Goal: Information Seeking & Learning: Learn about a topic

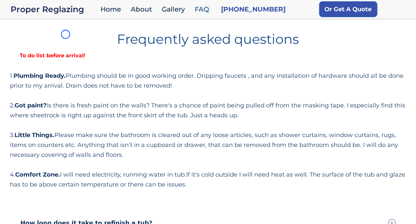
click at [66, 34] on h1 "Frequently asked questions" at bounding box center [208, 36] width 397 height 18
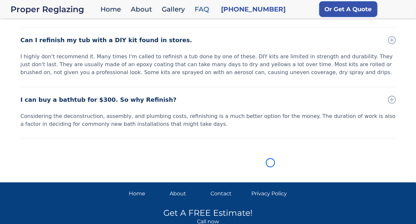
scroll to position [433, 0]
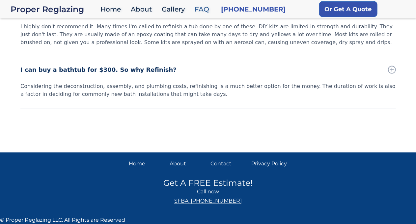
click at [66, 34] on div "I highly don't recommend it. Many times I'm called to refinish a tub done by on…" at bounding box center [208, 35] width 376 height 24
click at [51, 37] on div "I highly don't recommend it. Many times I'm called to refinish a tub done by on…" at bounding box center [208, 35] width 376 height 24
click at [43, 42] on div "I highly don't recommend it. Many times I'm called to refinish a tub done by on…" at bounding box center [208, 35] width 376 height 24
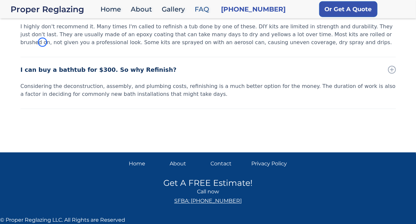
scroll to position [329, 0]
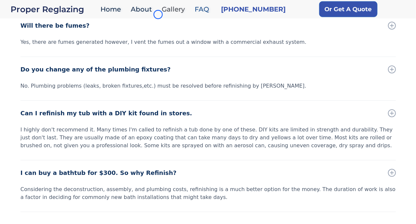
click at [159, 15] on link "Gallery" at bounding box center [175, 9] width 33 height 14
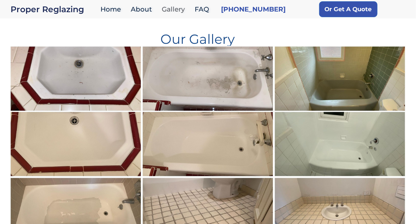
click at [159, 15] on link "Gallery" at bounding box center [175, 9] width 33 height 14
click at [45, 61] on img at bounding box center [76, 112] width 133 height 132
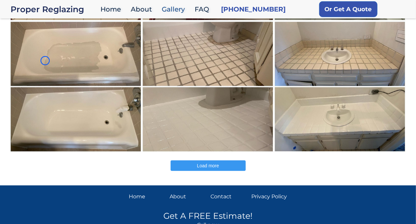
scroll to position [190, 0]
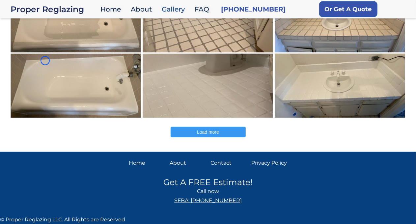
click at [45, 61] on img at bounding box center [76, 53] width 133 height 132
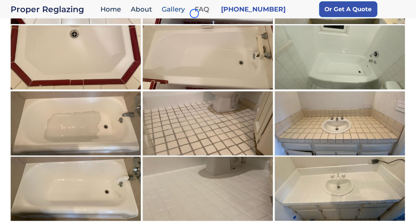
click at [195, 14] on link "FAQ" at bounding box center [204, 9] width 24 height 14
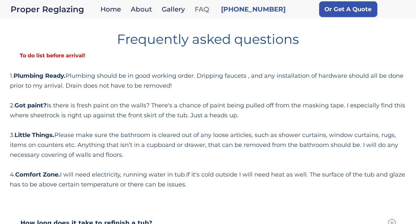
click at [195, 14] on link "FAQ" at bounding box center [204, 9] width 24 height 14
click at [37, 63] on div "Frequently asked questions To do list before arrival! 1. Plumbing Ready. Plumbi…" at bounding box center [208, 108] width 397 height 162
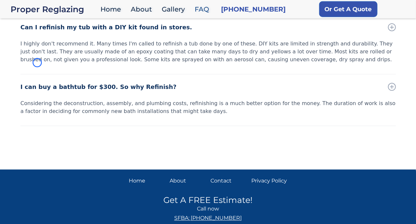
scroll to position [433, 0]
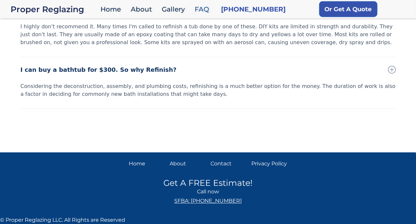
click at [37, 63] on div "I can buy a bathtub for $300. So why Refinish?" at bounding box center [208, 69] width 376 height 25
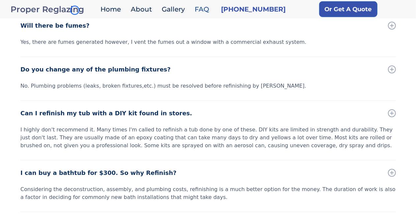
click at [75, 10] on div "Proper Reglazing" at bounding box center [54, 9] width 87 height 9
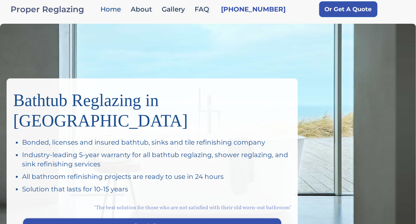
click at [75, 10] on div "Proper Reglazing" at bounding box center [54, 9] width 87 height 9
click at [37, 65] on div "Bathtub Reglazing in [GEOGRAPHIC_DATA] Bonded, licenses and insured bathtub, si…" at bounding box center [208, 138] width 416 height 229
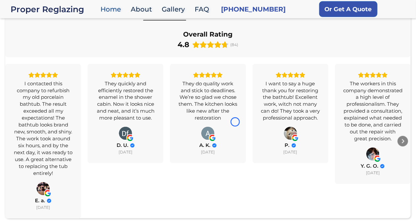
scroll to position [537, 0]
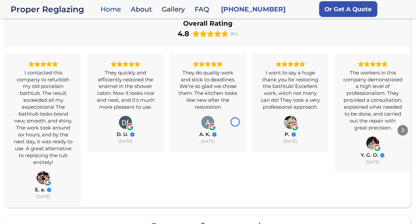
click at [37, 69] on div "I contacted this company to refurbish my old porcelain bathtub. The result exce…" at bounding box center [43, 117] width 59 height 97
